Goal: Task Accomplishment & Management: Use online tool/utility

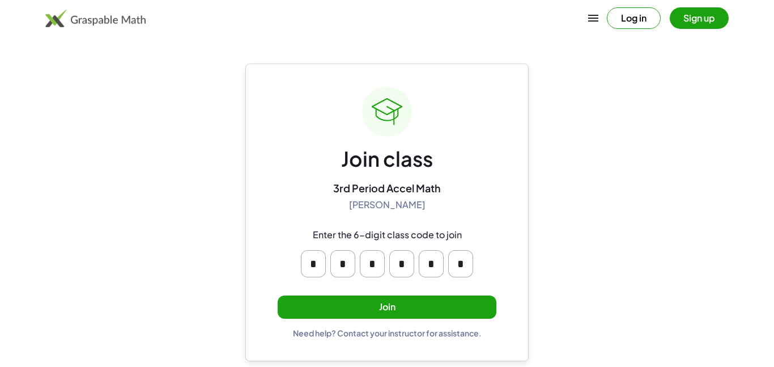
click at [380, 304] on button "Join" at bounding box center [387, 306] width 219 height 23
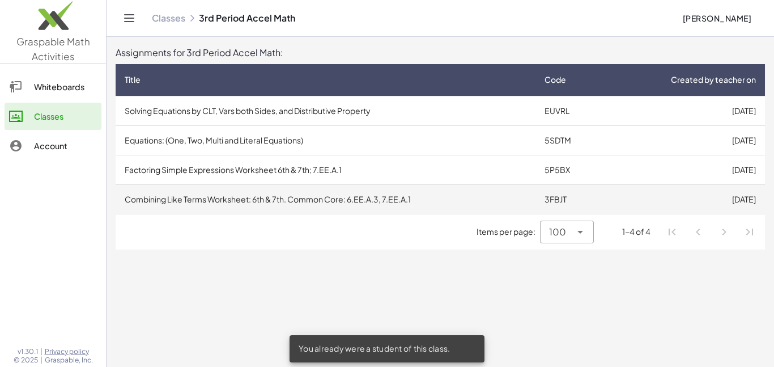
click at [290, 198] on td "Combining Like Terms Worksheet: 6th & 7th. Common Core: 6.EE.A.3, 7.EE.A.1" at bounding box center [326, 198] width 420 height 29
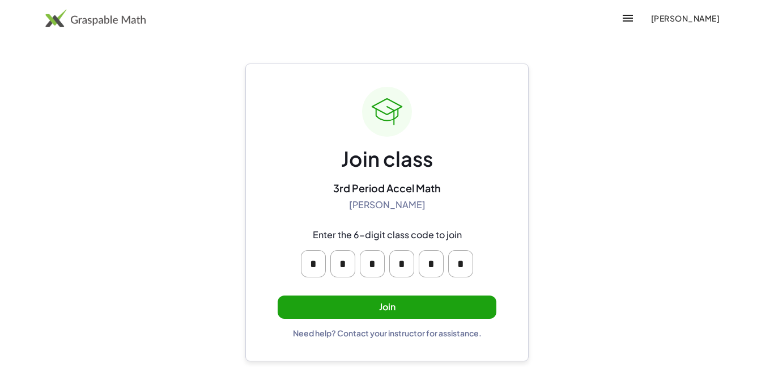
click at [296, 306] on button "Join" at bounding box center [387, 306] width 219 height 23
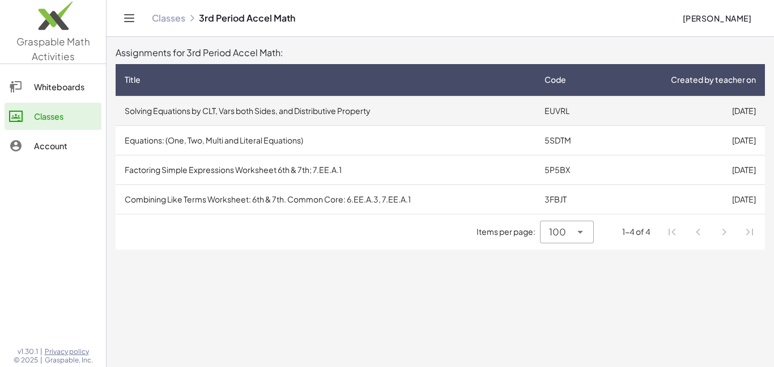
click at [327, 111] on td "Solving Equations by CLT, Vars both Sides, and Distributive Property" at bounding box center [326, 110] width 420 height 29
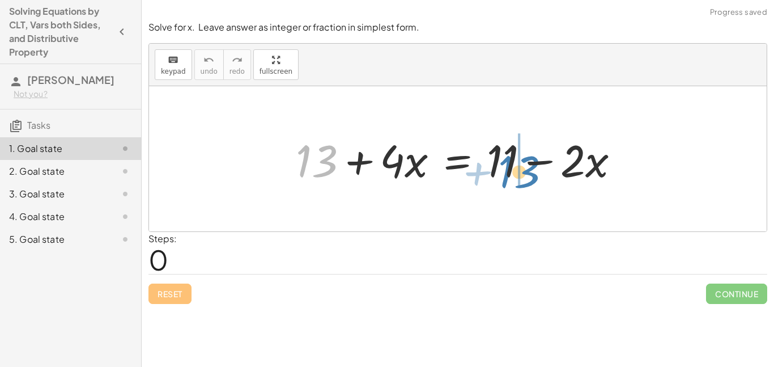
drag, startPoint x: 308, startPoint y: 147, endPoint x: 515, endPoint y: 158, distance: 207.2
click at [515, 158] on div at bounding box center [462, 159] width 344 height 58
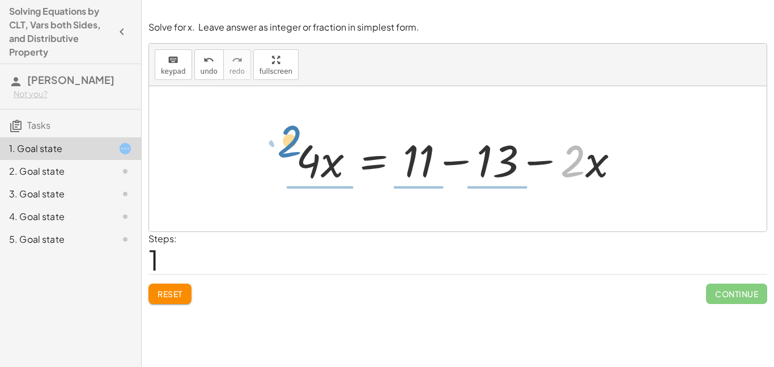
drag, startPoint x: 561, startPoint y: 168, endPoint x: 270, endPoint y: 153, distance: 291.8
click at [270, 153] on div "+ 13 + · 4 · x = + 11 − · 2 · x · 2 − · x 13 · 4 · x = + 11 − · 2 · x −" at bounding box center [458, 158] width 618 height 145
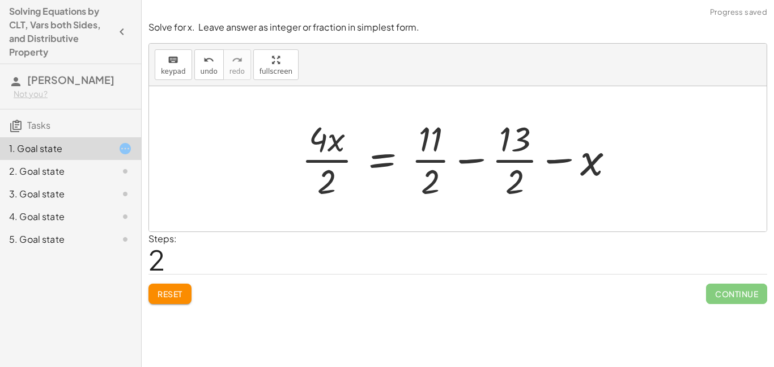
click at [166, 295] on span "Reset" at bounding box center [170, 294] width 25 height 10
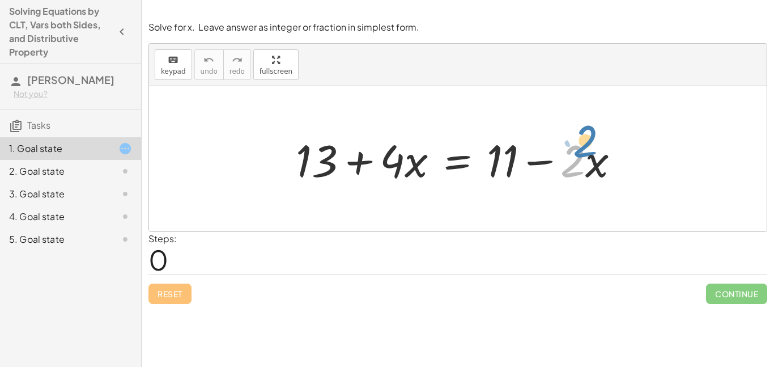
drag, startPoint x: 586, startPoint y: 164, endPoint x: 605, endPoint y: 150, distance: 23.6
click at [605, 150] on div at bounding box center [462, 159] width 344 height 58
click at [602, 172] on div at bounding box center [462, 159] width 344 height 58
click at [587, 176] on div at bounding box center [462, 159] width 344 height 58
drag, startPoint x: 585, startPoint y: 166, endPoint x: 591, endPoint y: 166, distance: 6.2
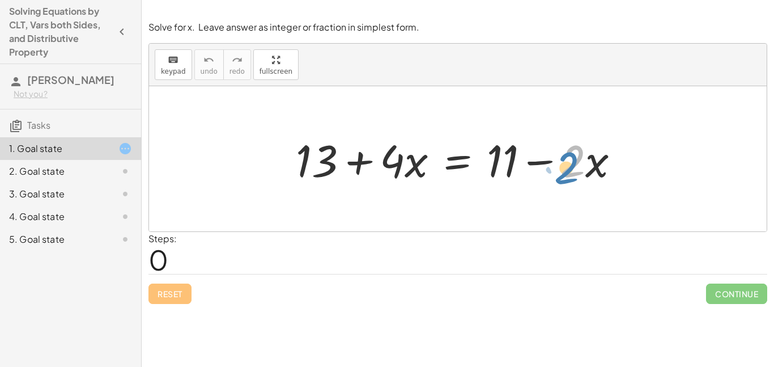
click at [591, 166] on div at bounding box center [462, 159] width 344 height 58
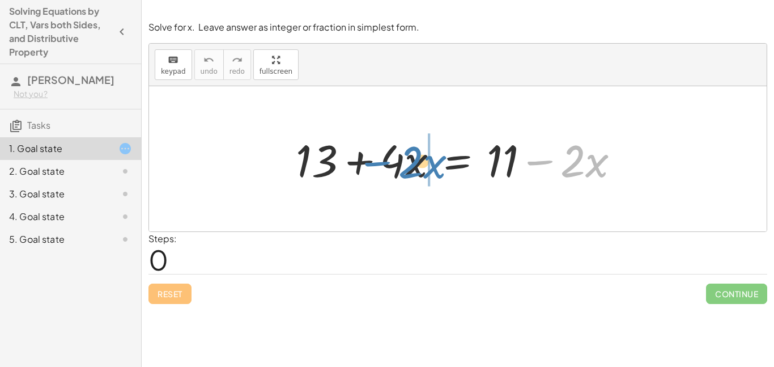
drag, startPoint x: 549, startPoint y: 163, endPoint x: 388, endPoint y: 164, distance: 161.6
click at [388, 164] on div at bounding box center [462, 159] width 344 height 58
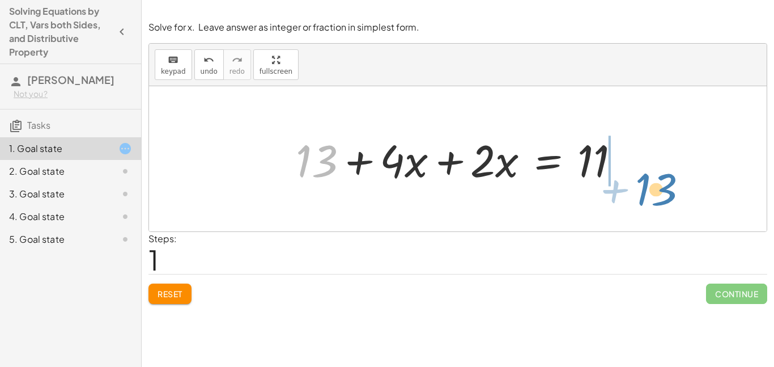
drag, startPoint x: 331, startPoint y: 176, endPoint x: 671, endPoint y: 203, distance: 341.2
click at [671, 203] on div "+ 13 + · 4 · x = + 11 − · 2 · x + 13 + 13 + · 4 · x = 11 · 2 · x +" at bounding box center [458, 158] width 618 height 145
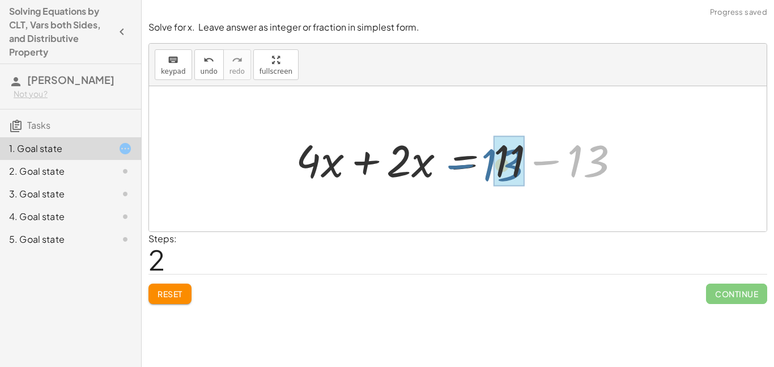
drag, startPoint x: 573, startPoint y: 174, endPoint x: 488, endPoint y: 177, distance: 85.1
click at [488, 177] on div at bounding box center [462, 159] width 344 height 58
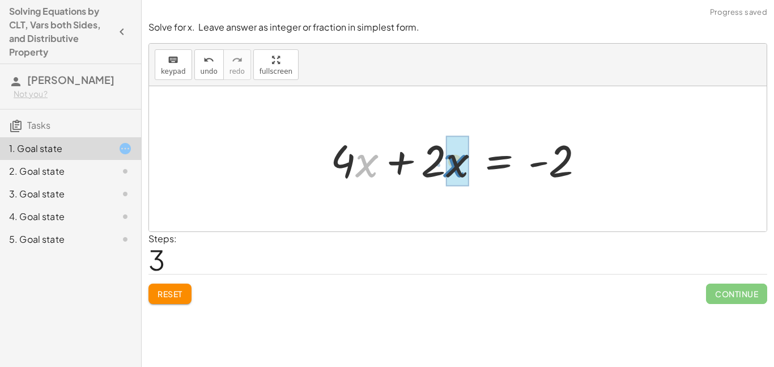
drag, startPoint x: 359, startPoint y: 172, endPoint x: 447, endPoint y: 172, distance: 88.4
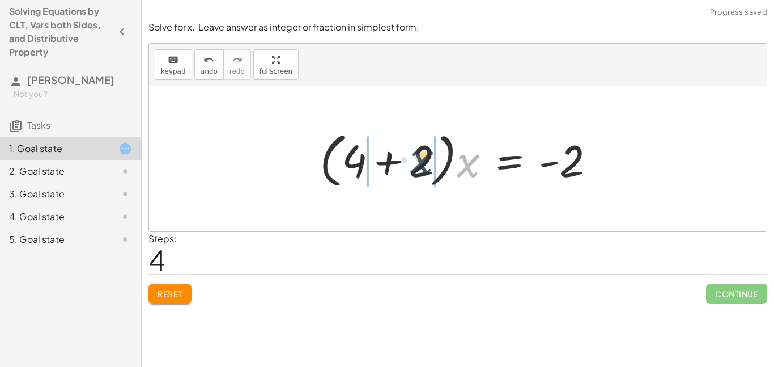
drag, startPoint x: 460, startPoint y: 171, endPoint x: 402, endPoint y: 169, distance: 58.4
click at [402, 169] on div at bounding box center [462, 158] width 296 height 65
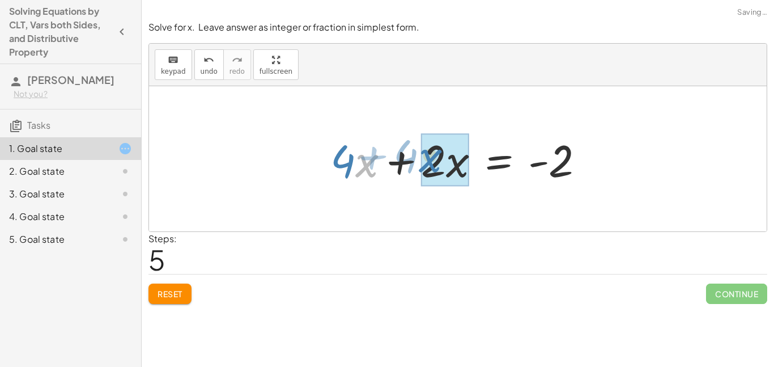
drag, startPoint x: 366, startPoint y: 170, endPoint x: 435, endPoint y: 166, distance: 69.3
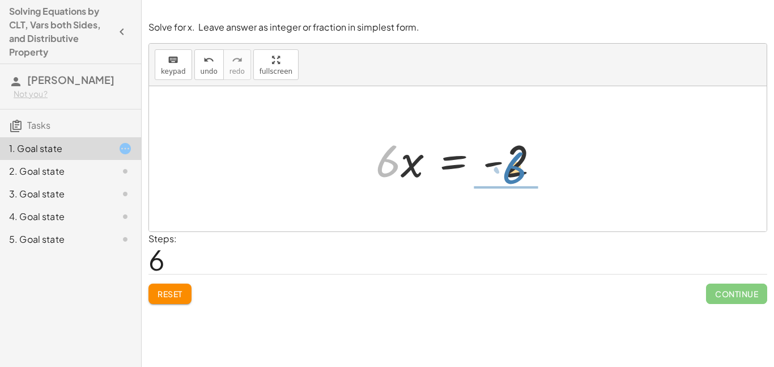
drag, startPoint x: 390, startPoint y: 161, endPoint x: 511, endPoint y: 176, distance: 122.3
click at [511, 176] on div at bounding box center [462, 159] width 184 height 58
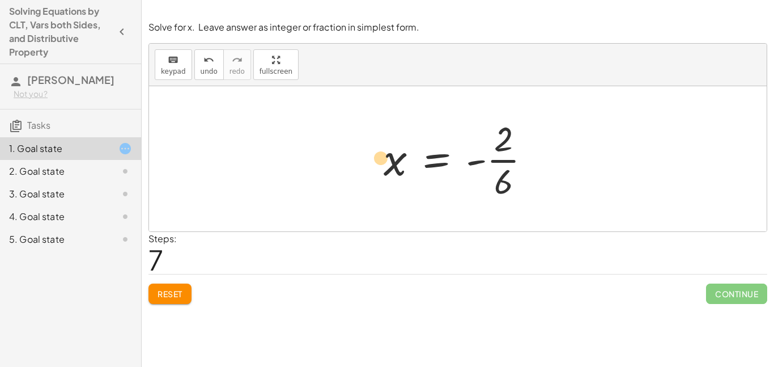
drag, startPoint x: 394, startPoint y: 171, endPoint x: 375, endPoint y: 170, distance: 19.3
click at [375, 170] on div "+ 13 + · 4 · x = + 11 − · 2 · x + 13 + · 4 · x + · 2 · x = 11 + · 4 · x + · 2 ·…" at bounding box center [458, 158] width 182 height 93
drag, startPoint x: 481, startPoint y: 162, endPoint x: 471, endPoint y: 155, distance: 11.8
click at [471, 155] on div at bounding box center [462, 158] width 168 height 87
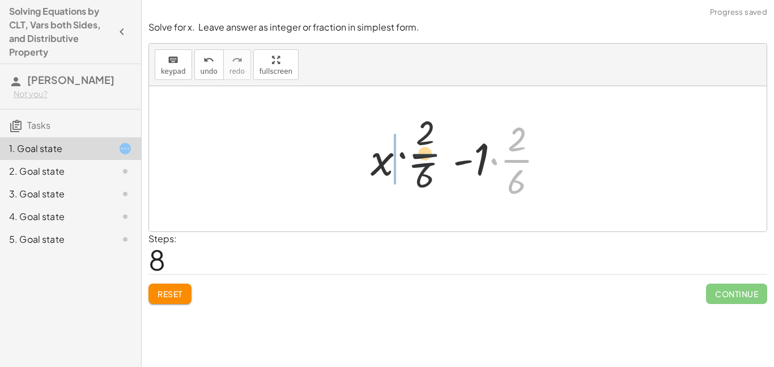
drag, startPoint x: 518, startPoint y: 163, endPoint x: 412, endPoint y: 157, distance: 106.2
click at [412, 157] on div at bounding box center [462, 158] width 194 height 87
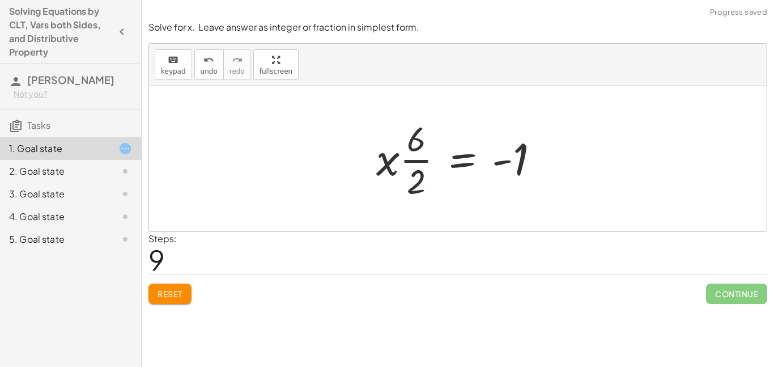
click at [183, 283] on div "Reset Continue" at bounding box center [458, 289] width 619 height 30
click at [176, 289] on span "Reset" at bounding box center [170, 294] width 25 height 10
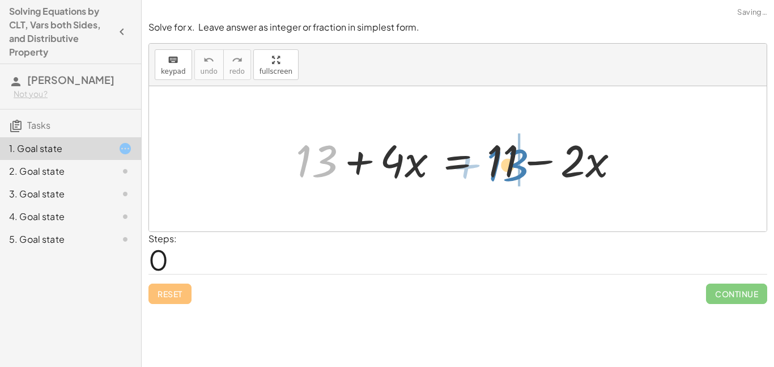
drag, startPoint x: 327, startPoint y: 169, endPoint x: 518, endPoint y: 173, distance: 191.1
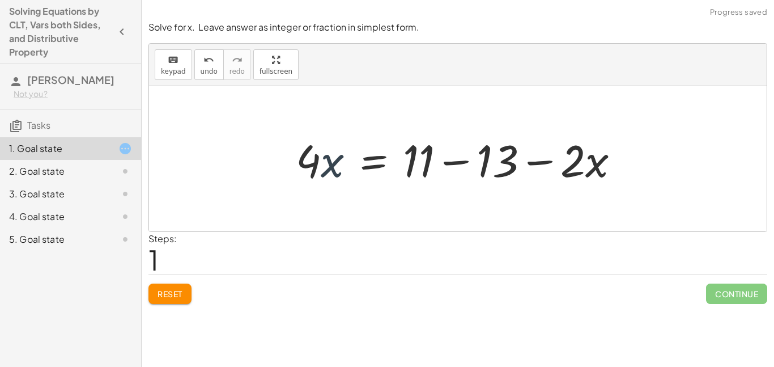
click at [327, 171] on div at bounding box center [462, 159] width 344 height 58
click at [587, 167] on div at bounding box center [462, 159] width 344 height 58
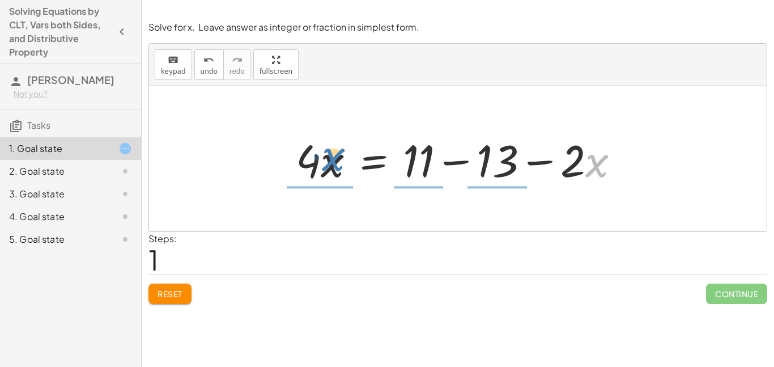
drag, startPoint x: 601, startPoint y: 166, endPoint x: 337, endPoint y: 160, distance: 263.7
click at [337, 160] on div at bounding box center [462, 159] width 344 height 58
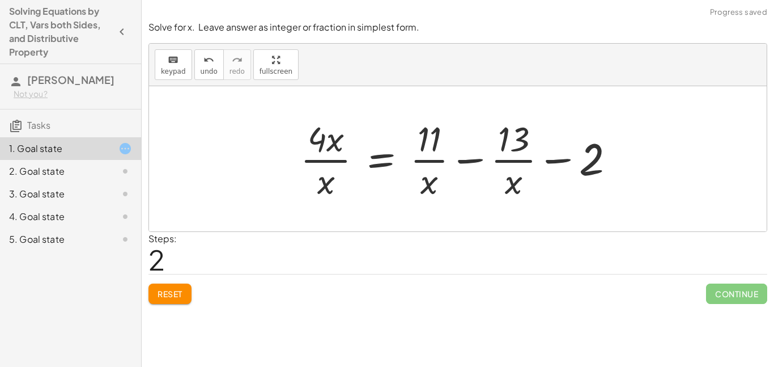
click at [167, 300] on button "Reset" at bounding box center [170, 293] width 43 height 20
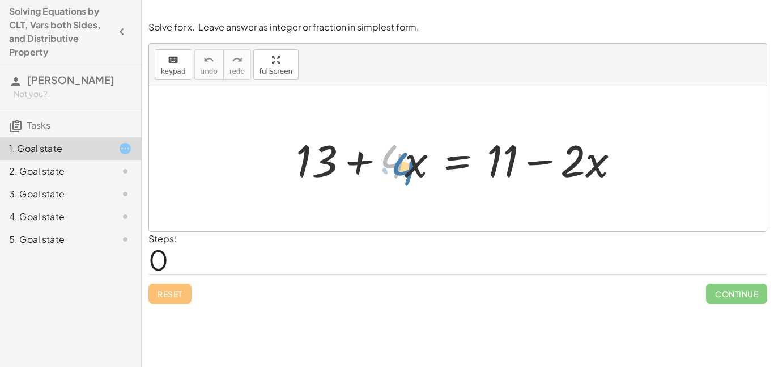
drag, startPoint x: 397, startPoint y: 163, endPoint x: 396, endPoint y: 171, distance: 8.5
click at [396, 171] on div at bounding box center [462, 159] width 344 height 58
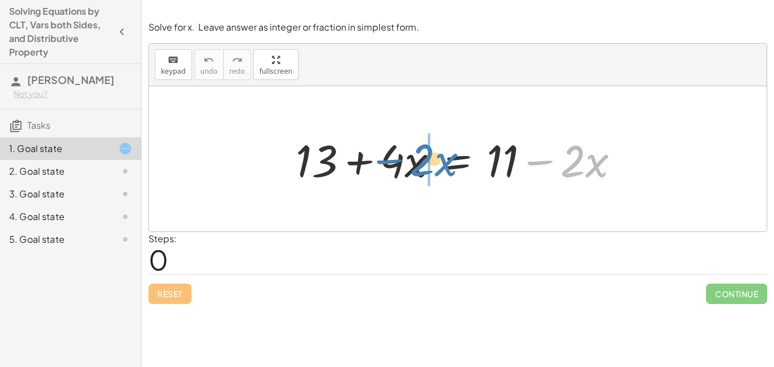
drag, startPoint x: 549, startPoint y: 162, endPoint x: 405, endPoint y: 160, distance: 144.6
click at [405, 160] on div at bounding box center [462, 159] width 344 height 58
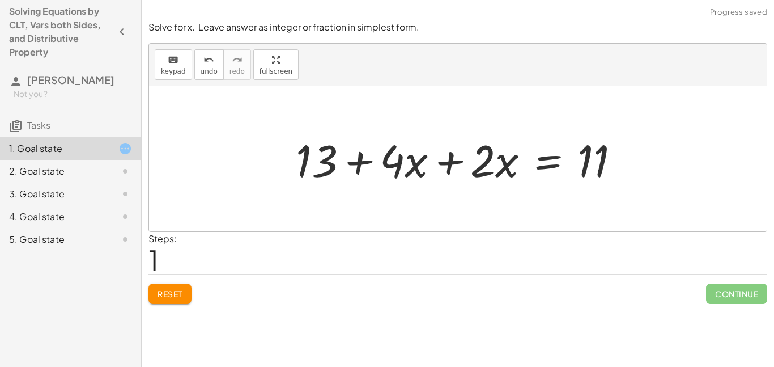
click at [238, 165] on div at bounding box center [458, 158] width 618 height 145
drag, startPoint x: 328, startPoint y: 171, endPoint x: 608, endPoint y: 175, distance: 280.1
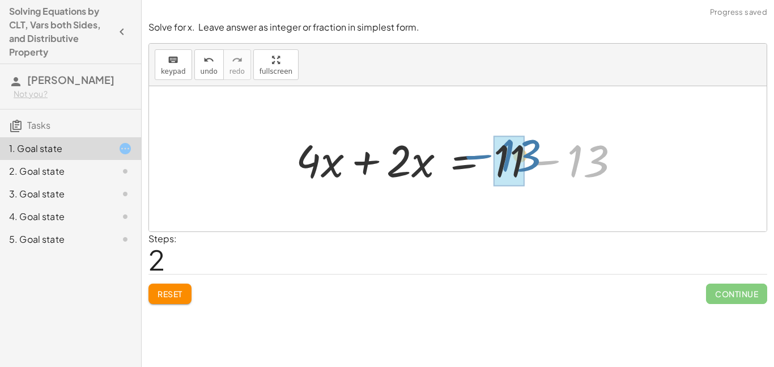
drag, startPoint x: 578, startPoint y: 176, endPoint x: 509, endPoint y: 171, distance: 69.9
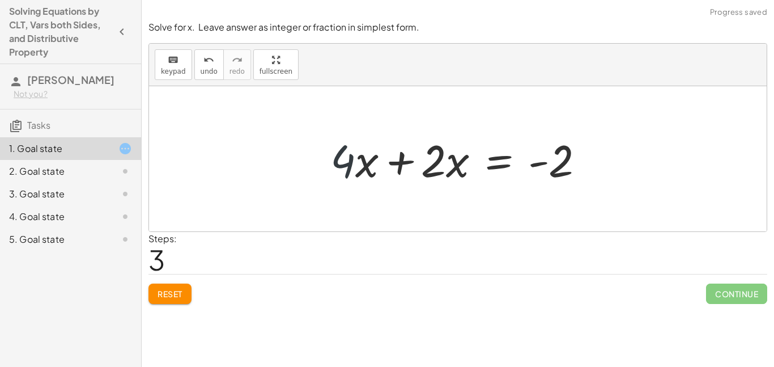
click at [333, 172] on div at bounding box center [462, 159] width 274 height 58
click at [349, 176] on div at bounding box center [462, 159] width 274 height 58
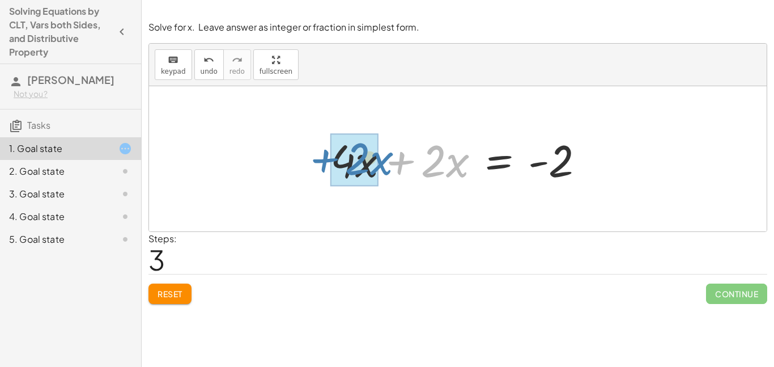
drag, startPoint x: 408, startPoint y: 161, endPoint x: 331, endPoint y: 159, distance: 77.1
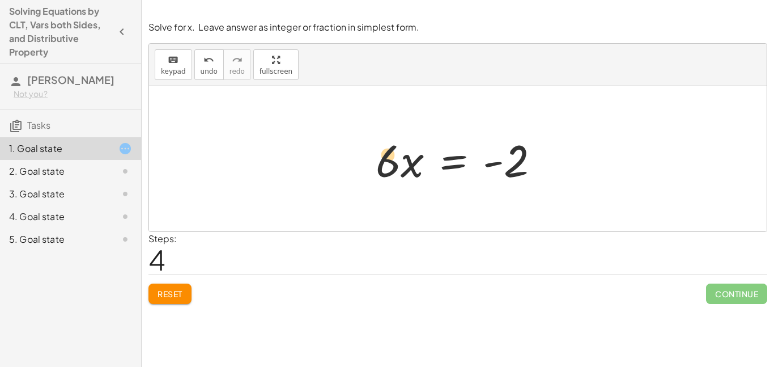
drag, startPoint x: 386, startPoint y: 166, endPoint x: 380, endPoint y: 160, distance: 8.0
click at [380, 160] on div at bounding box center [462, 159] width 184 height 58
drag, startPoint x: 409, startPoint y: 167, endPoint x: 416, endPoint y: 170, distance: 7.4
click at [416, 170] on div at bounding box center [462, 159] width 184 height 58
drag, startPoint x: 387, startPoint y: 169, endPoint x: 496, endPoint y: 205, distance: 115.1
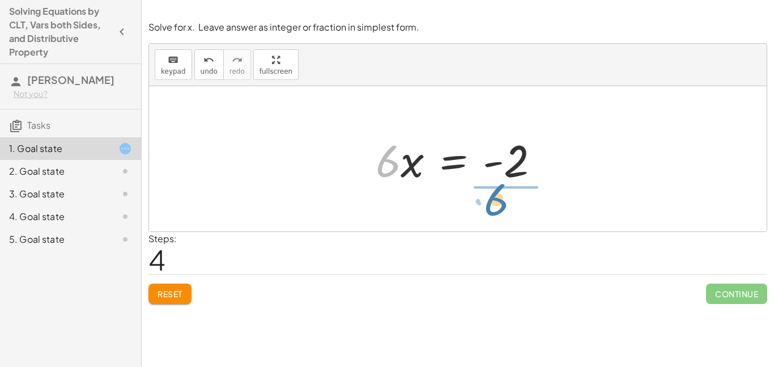
click at [496, 205] on div "+ 13 + · 4 · x = + 11 − · 2 · x + 13 + · 4 · x + · 2 · x = 11 + · 4 · x + · 2 ·…" at bounding box center [458, 158] width 618 height 145
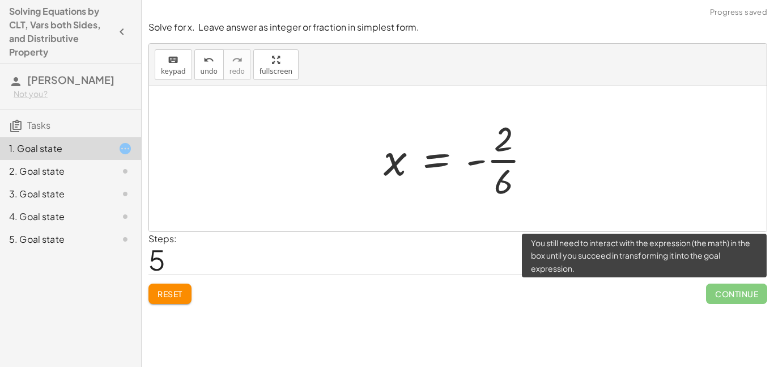
click at [743, 294] on span "Continue" at bounding box center [736, 293] width 61 height 20
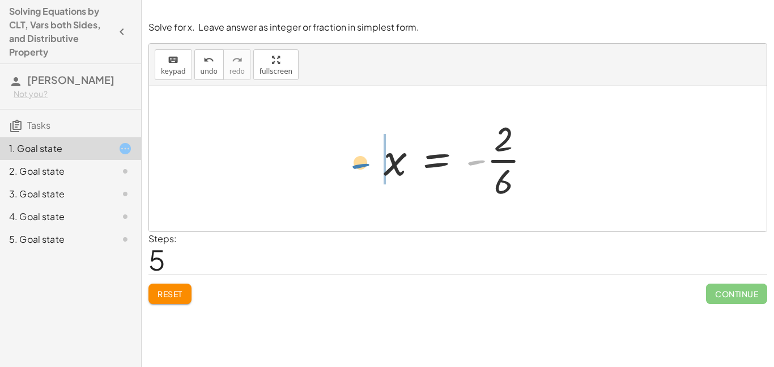
drag, startPoint x: 472, startPoint y: 163, endPoint x: 350, endPoint y: 165, distance: 121.3
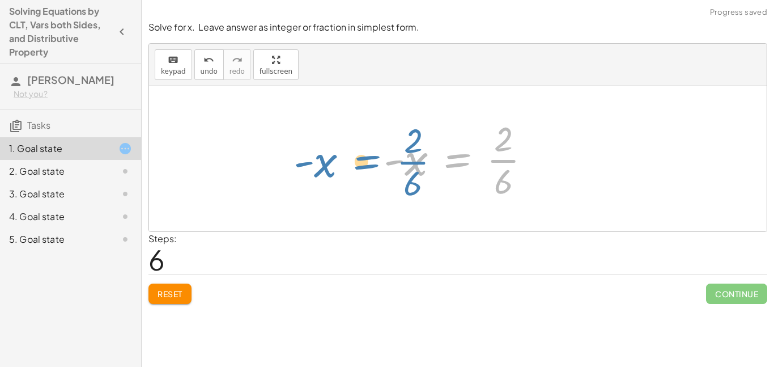
drag, startPoint x: 458, startPoint y: 164, endPoint x: 463, endPoint y: 168, distance: 6.9
click at [463, 168] on div at bounding box center [462, 158] width 168 height 87
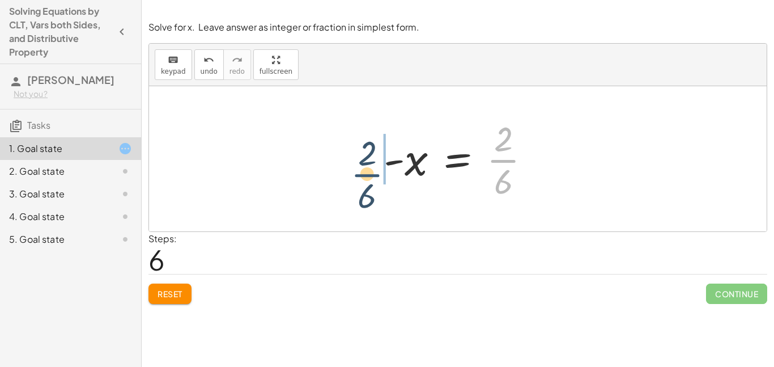
drag, startPoint x: 501, startPoint y: 162, endPoint x: 364, endPoint y: 175, distance: 137.8
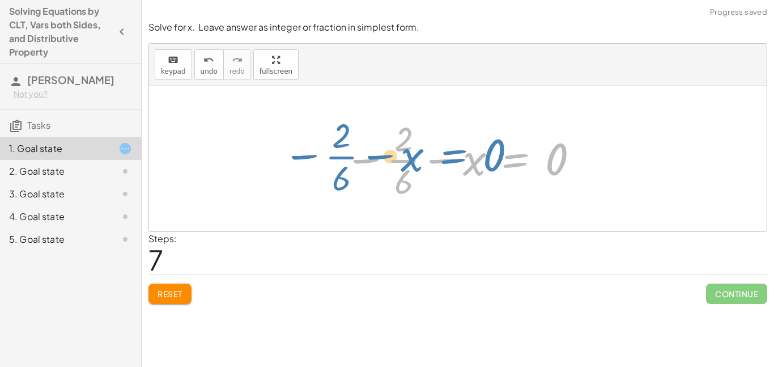
drag, startPoint x: 523, startPoint y: 163, endPoint x: 478, endPoint y: 158, distance: 45.7
click at [478, 158] on div at bounding box center [462, 158] width 247 height 87
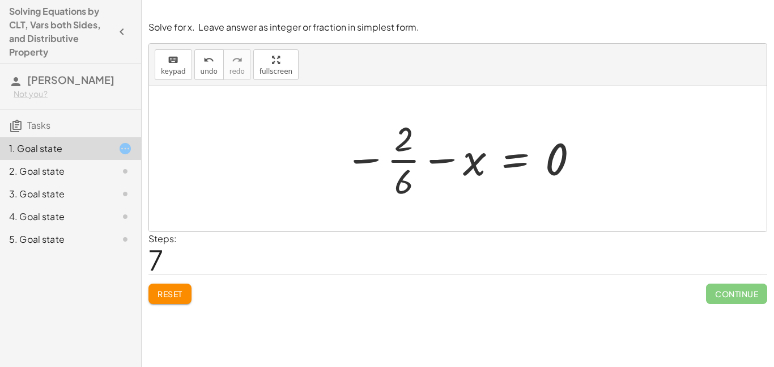
click at [161, 300] on button "Reset" at bounding box center [170, 293] width 43 height 20
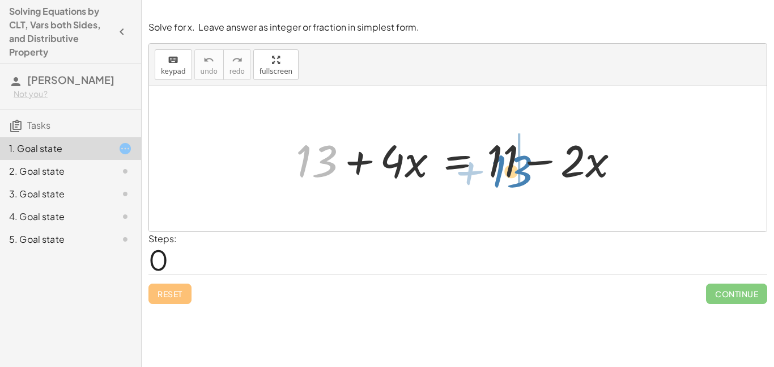
drag, startPoint x: 327, startPoint y: 163, endPoint x: 528, endPoint y: 170, distance: 200.8
click at [528, 170] on div at bounding box center [462, 159] width 344 height 58
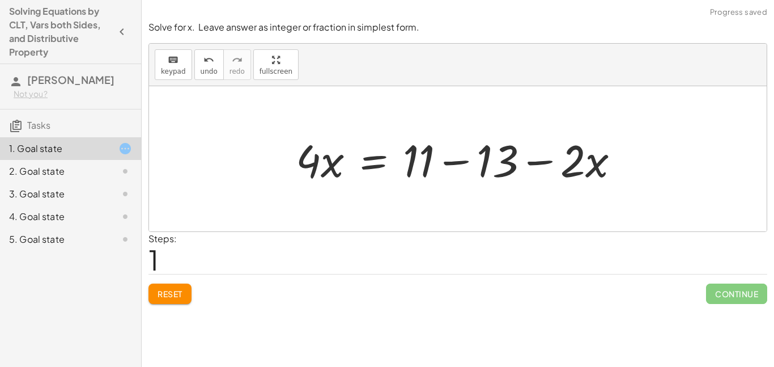
click at [651, 172] on div at bounding box center [458, 158] width 618 height 145
click at [596, 165] on div at bounding box center [462, 159] width 344 height 58
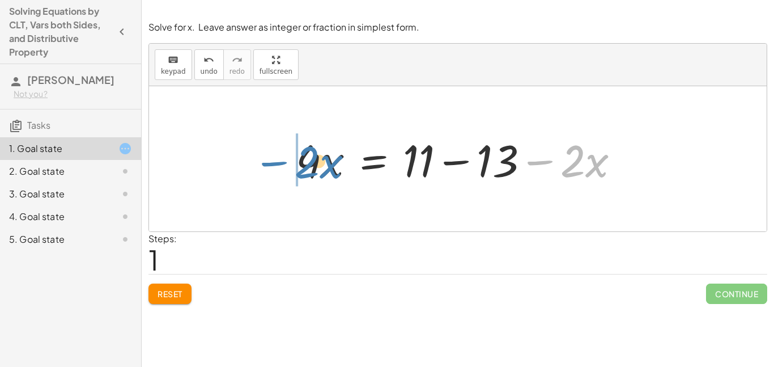
drag, startPoint x: 544, startPoint y: 161, endPoint x: 277, endPoint y: 162, distance: 266.5
click at [277, 162] on div "+ 13 + · 4 · x = + 11 − · 2 · x − · 2 · x 13 · 4 · x = + 11 − · 2 · x −" at bounding box center [458, 158] width 618 height 145
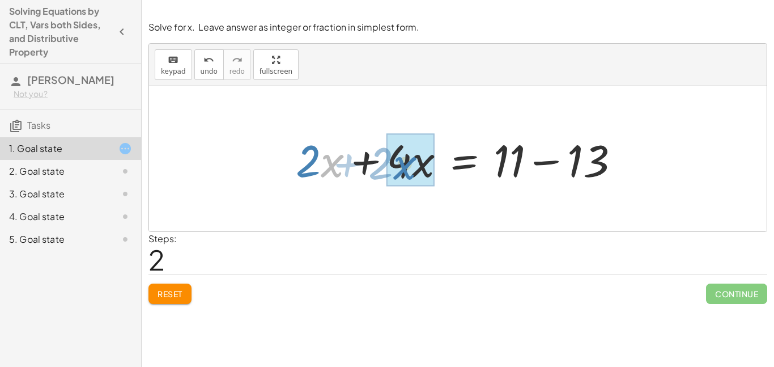
drag, startPoint x: 337, startPoint y: 172, endPoint x: 404, endPoint y: 175, distance: 66.4
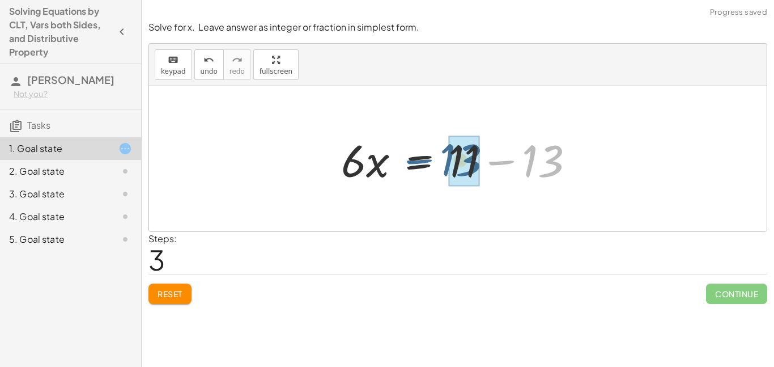
drag, startPoint x: 510, startPoint y: 162, endPoint x: 425, endPoint y: 160, distance: 85.1
click at [425, 160] on div at bounding box center [463, 159] width 254 height 58
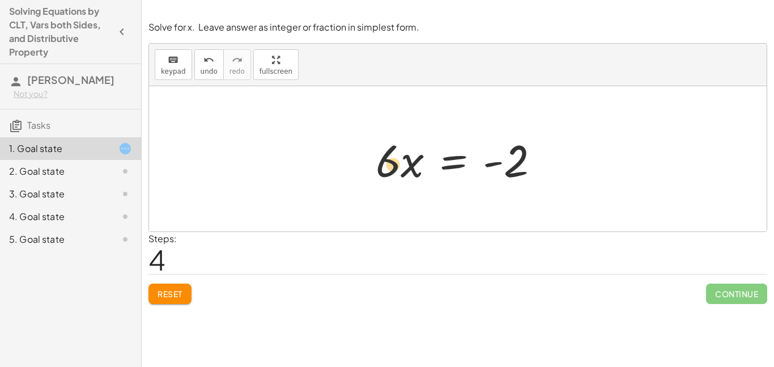
click at [393, 175] on div at bounding box center [462, 159] width 184 height 58
click at [414, 172] on div at bounding box center [462, 159] width 184 height 58
click at [493, 172] on div at bounding box center [462, 159] width 184 height 58
drag, startPoint x: 517, startPoint y: 175, endPoint x: 503, endPoint y: 170, distance: 14.7
click at [503, 170] on div at bounding box center [462, 159] width 184 height 58
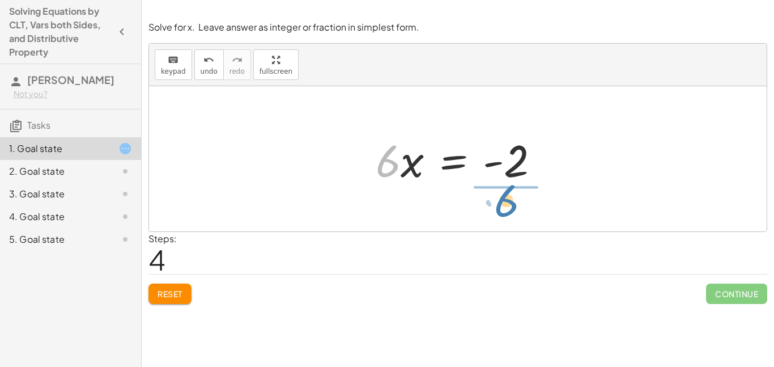
drag, startPoint x: 383, startPoint y: 176, endPoint x: 501, endPoint y: 215, distance: 124.4
click at [501, 215] on div "+ 13 + · 4 · x = + 11 − · 2 · x · 4 · x = + 11 − 13 − · 2 · x + · 2 · x + · 4 ·…" at bounding box center [458, 158] width 618 height 145
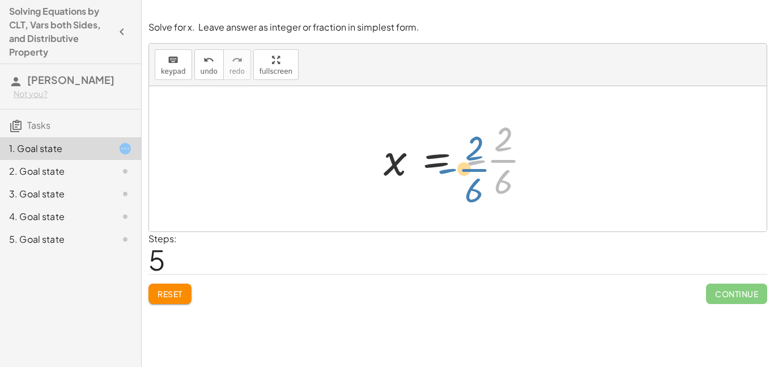
drag, startPoint x: 498, startPoint y: 161, endPoint x: 470, endPoint y: 167, distance: 29.0
click at [470, 167] on div at bounding box center [462, 158] width 168 height 87
drag, startPoint x: 502, startPoint y: 141, endPoint x: 497, endPoint y: 183, distance: 42.8
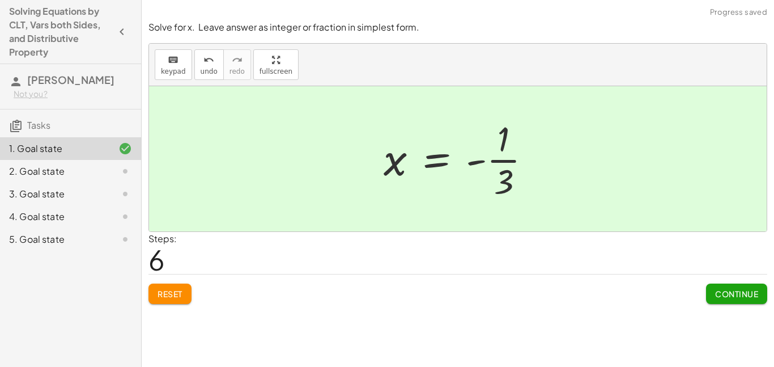
click at [752, 299] on span "Continue" at bounding box center [737, 294] width 43 height 10
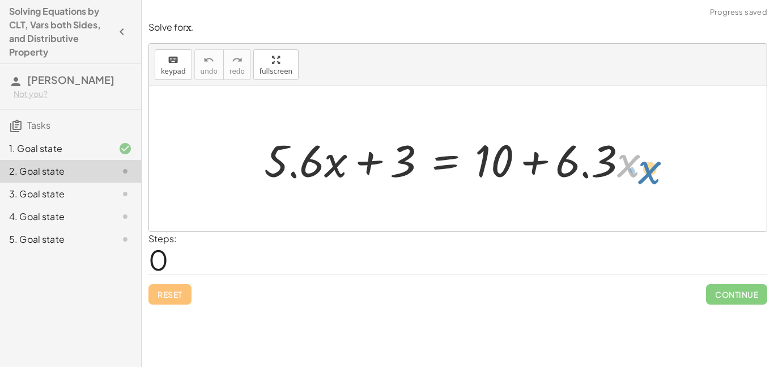
drag, startPoint x: 631, startPoint y: 170, endPoint x: 661, endPoint y: 177, distance: 30.4
click at [661, 177] on div at bounding box center [463, 159] width 408 height 58
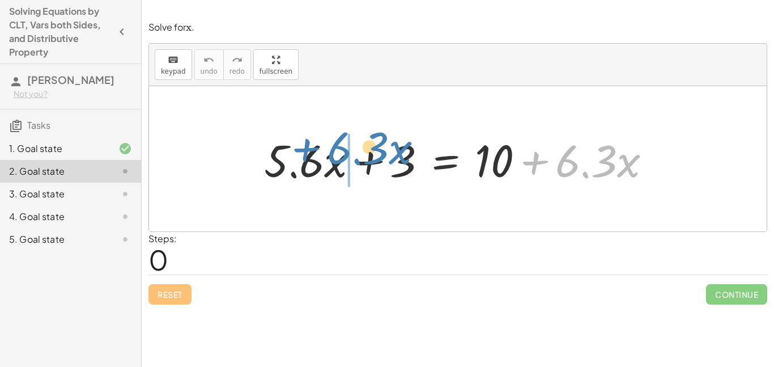
drag, startPoint x: 539, startPoint y: 160, endPoint x: 312, endPoint y: 146, distance: 227.2
click at [312, 146] on div at bounding box center [463, 159] width 408 height 58
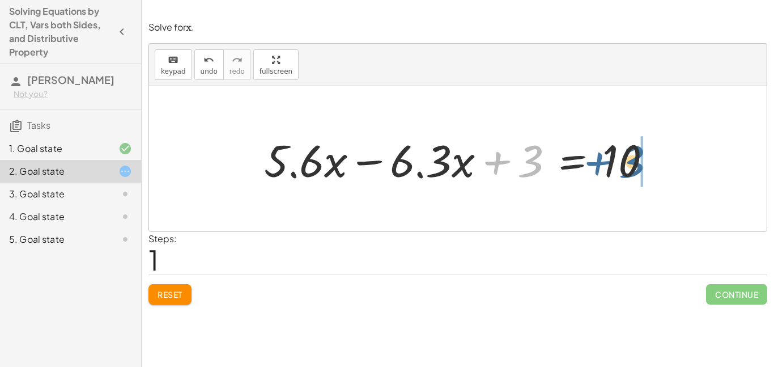
drag, startPoint x: 503, startPoint y: 162, endPoint x: 605, endPoint y: 162, distance: 102.1
click at [605, 162] on div at bounding box center [463, 159] width 408 height 58
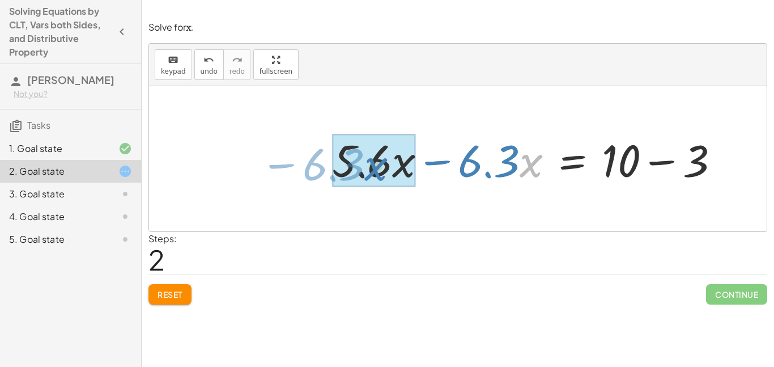
drag, startPoint x: 527, startPoint y: 170, endPoint x: 371, endPoint y: 172, distance: 155.9
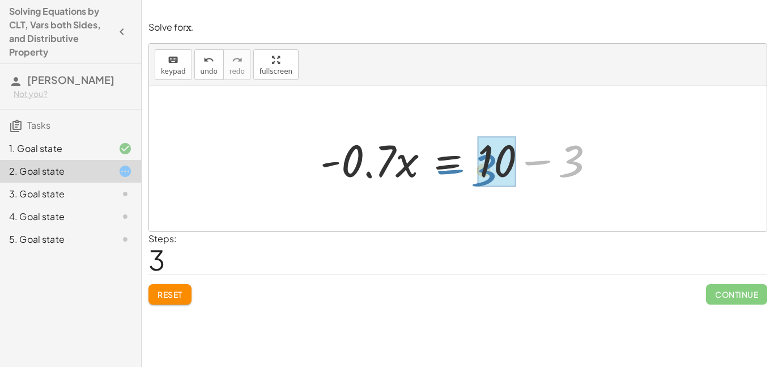
drag, startPoint x: 565, startPoint y: 165, endPoint x: 486, endPoint y: 170, distance: 79.5
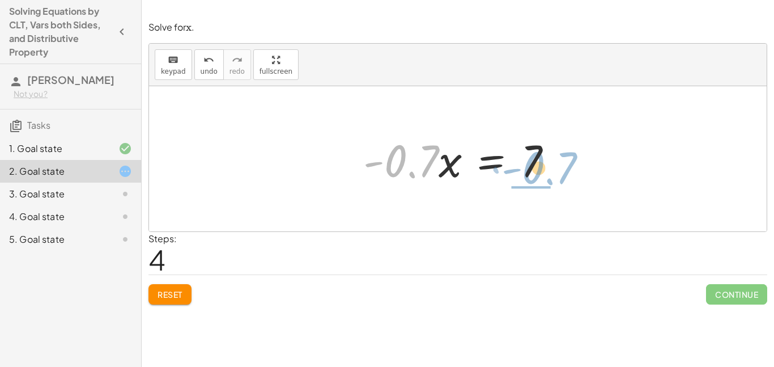
drag, startPoint x: 424, startPoint y: 163, endPoint x: 563, endPoint y: 169, distance: 139.6
click at [563, 169] on div at bounding box center [462, 159] width 209 height 58
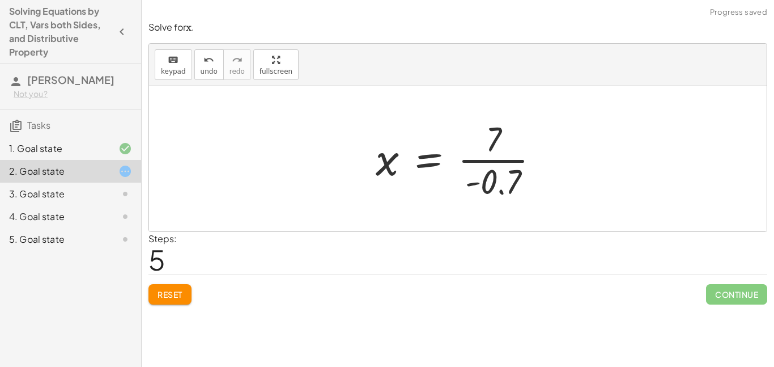
click at [563, 142] on div at bounding box center [458, 158] width 618 height 145
drag, startPoint x: 493, startPoint y: 137, endPoint x: 502, endPoint y: 181, distance: 45.1
drag, startPoint x: 496, startPoint y: 136, endPoint x: 505, endPoint y: 136, distance: 9.1
click at [505, 136] on div at bounding box center [462, 158] width 180 height 87
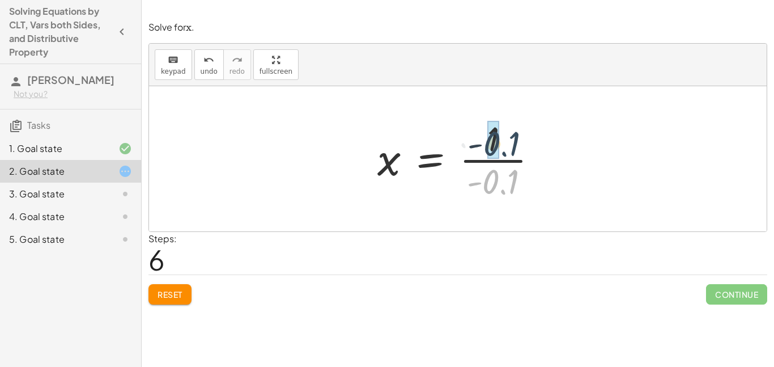
drag, startPoint x: 493, startPoint y: 176, endPoint x: 493, endPoint y: 134, distance: 42.0
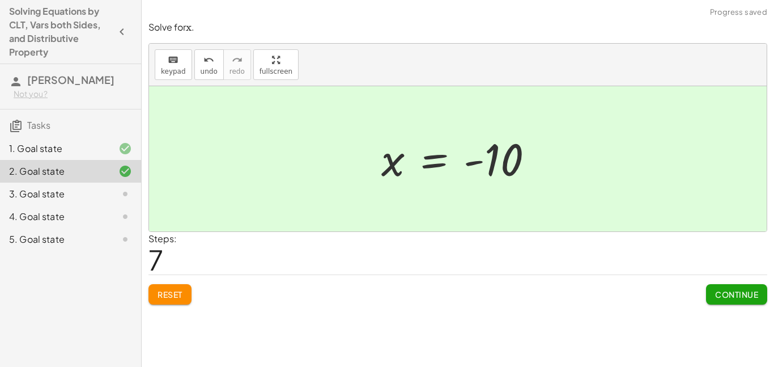
click at [730, 285] on button "Continue" at bounding box center [736, 294] width 61 height 20
